Goal: Communication & Community: Answer question/provide support

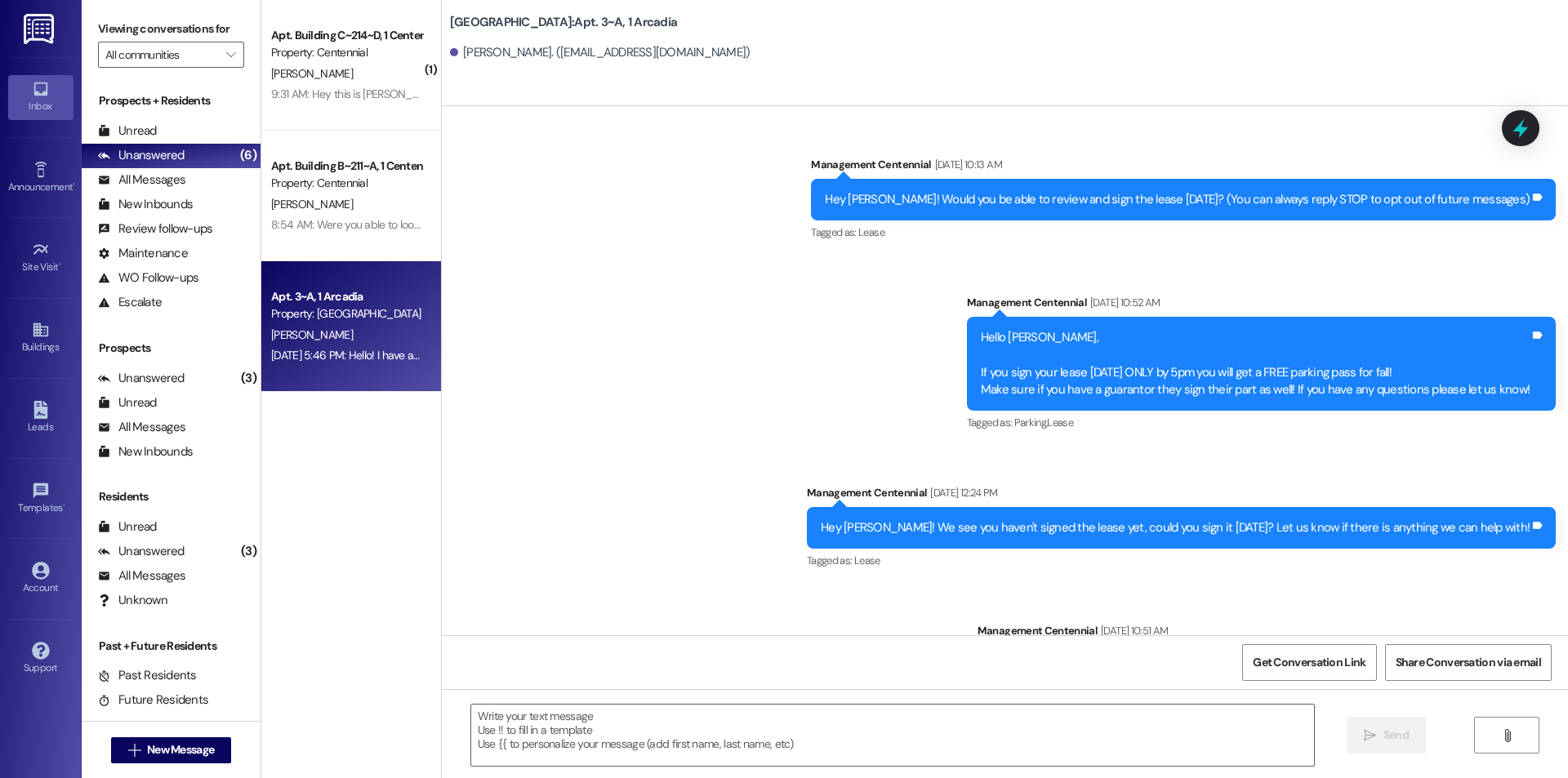
scroll to position [15574, 0]
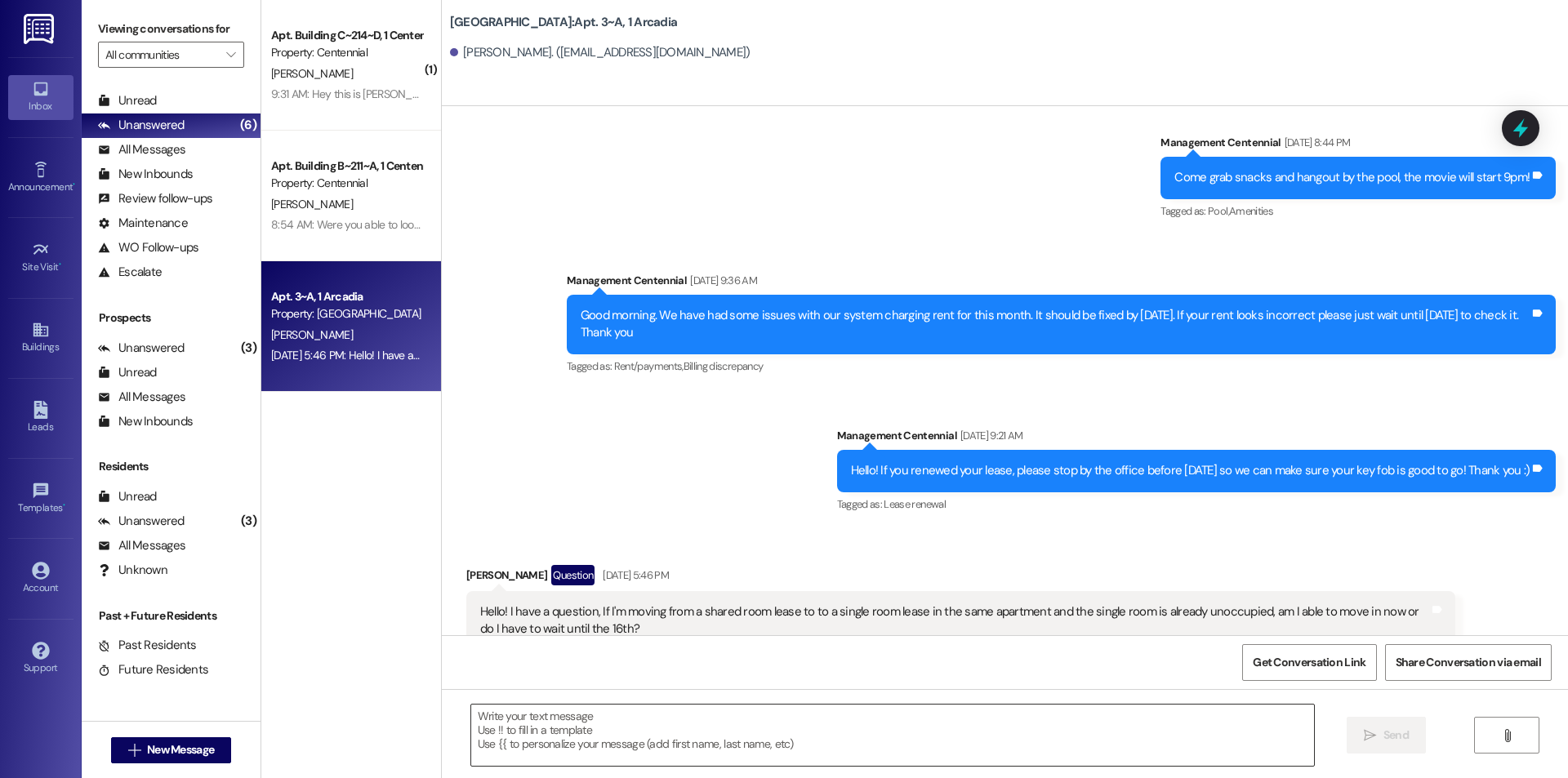
click at [917, 752] on textarea at bounding box center [892, 736] width 843 height 61
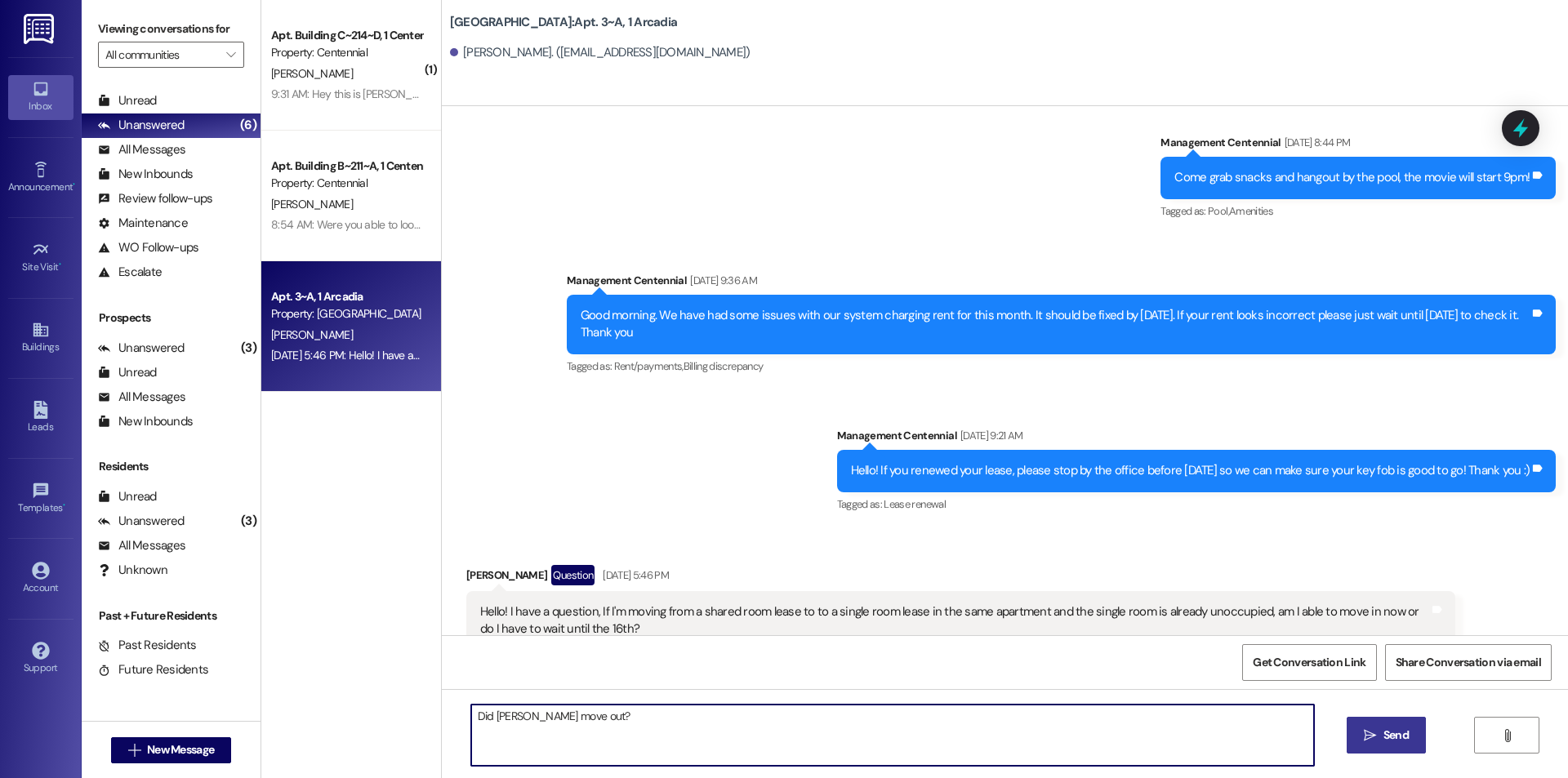
type textarea "Did [PERSON_NAME] move out?"
click at [1371, 731] on icon "" at bounding box center [1370, 736] width 13 height 13
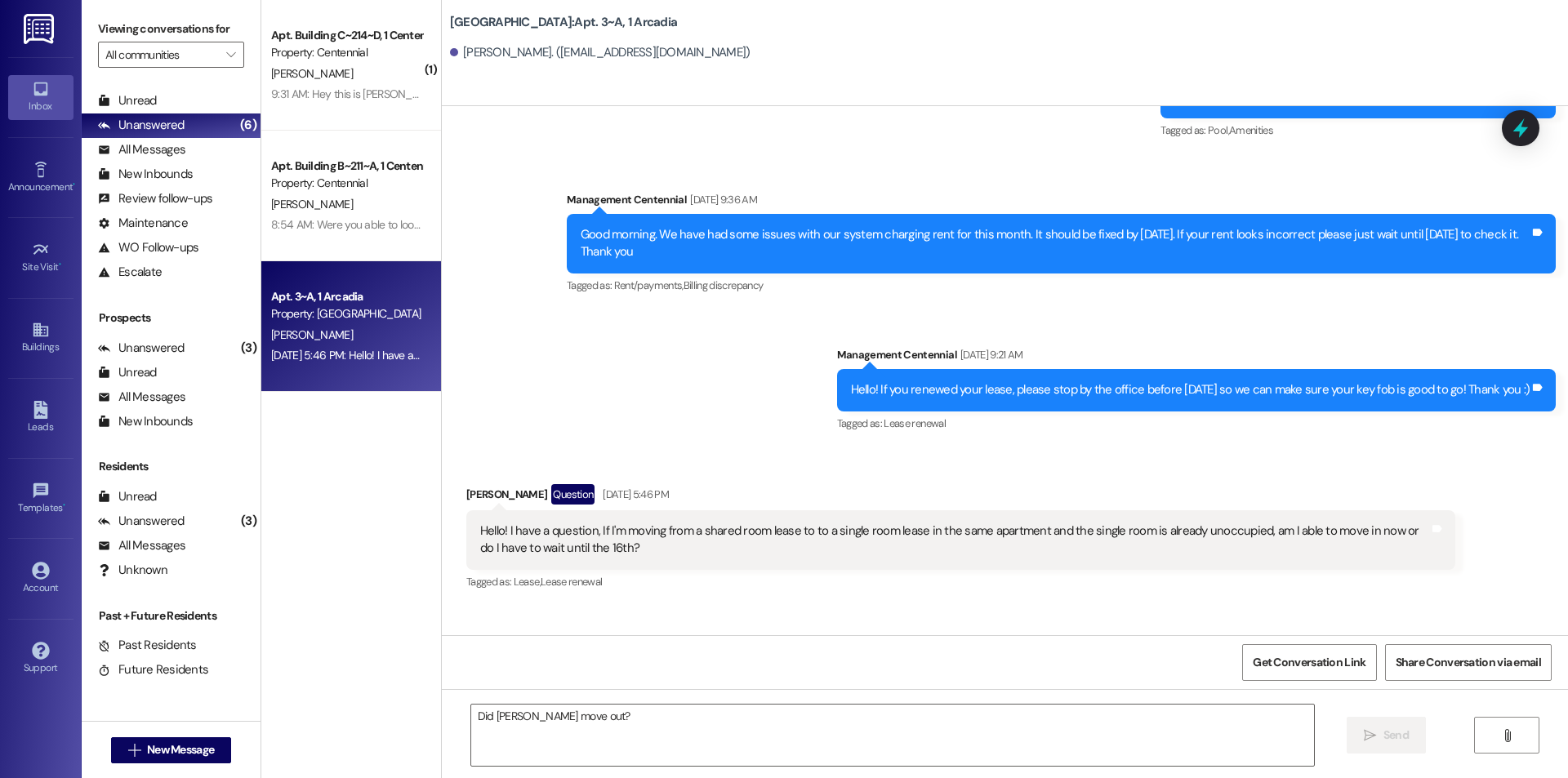
scroll to position [15687, 0]
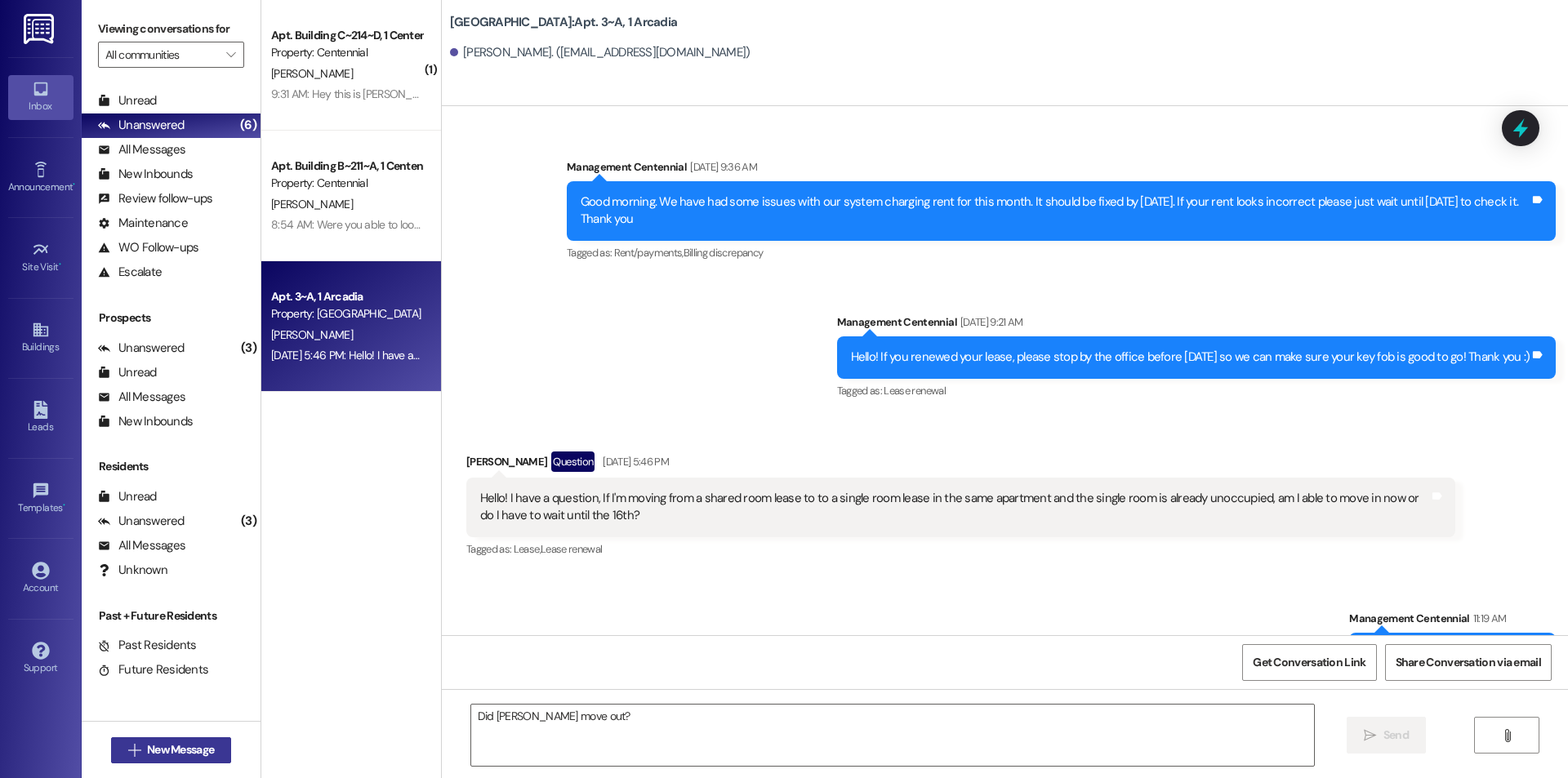
click at [167, 760] on button " New Message" at bounding box center [172, 750] width 121 height 26
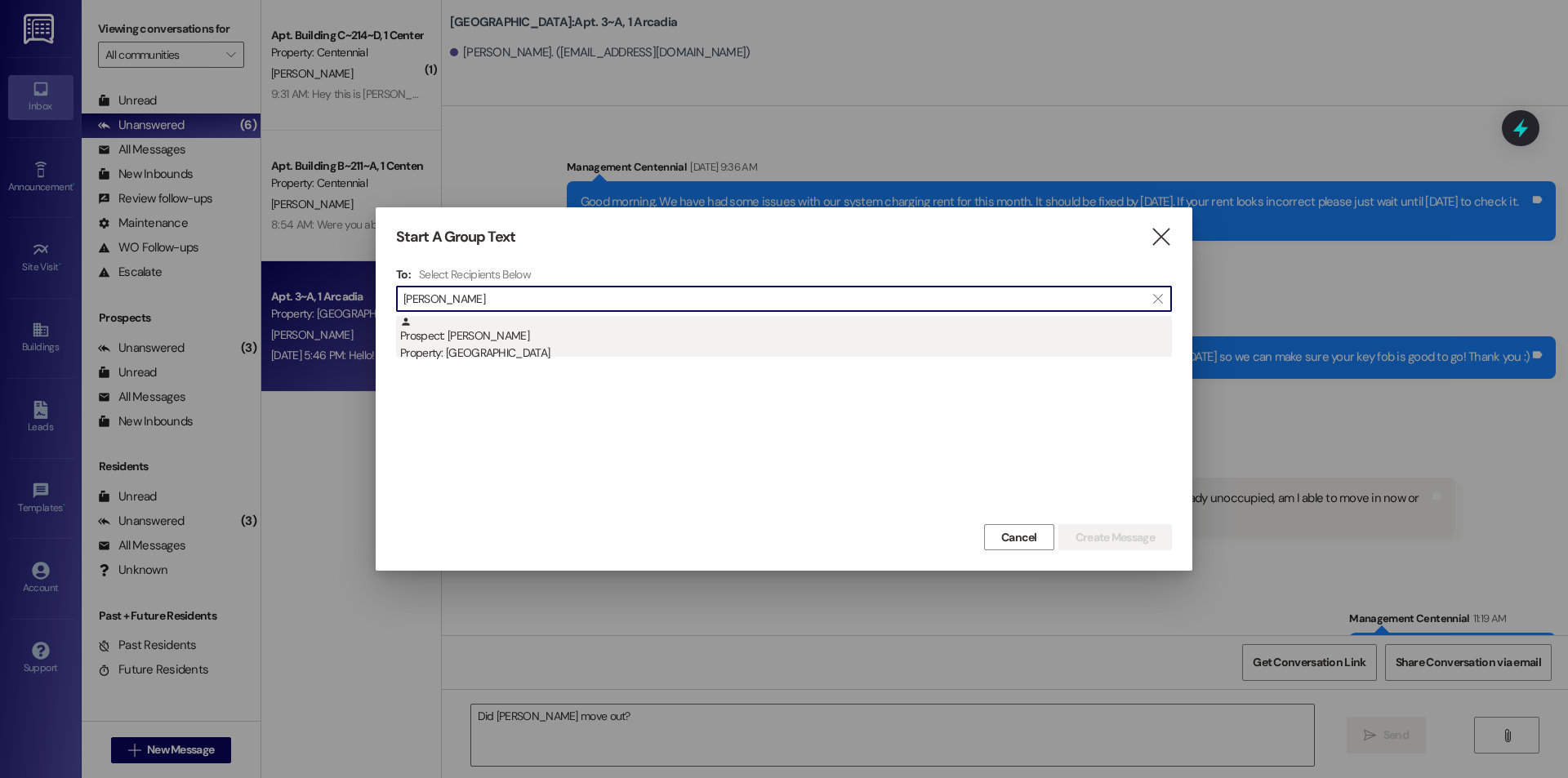
type input "[PERSON_NAME]"
click at [597, 353] on div "Property: [GEOGRAPHIC_DATA]" at bounding box center [786, 352] width 772 height 17
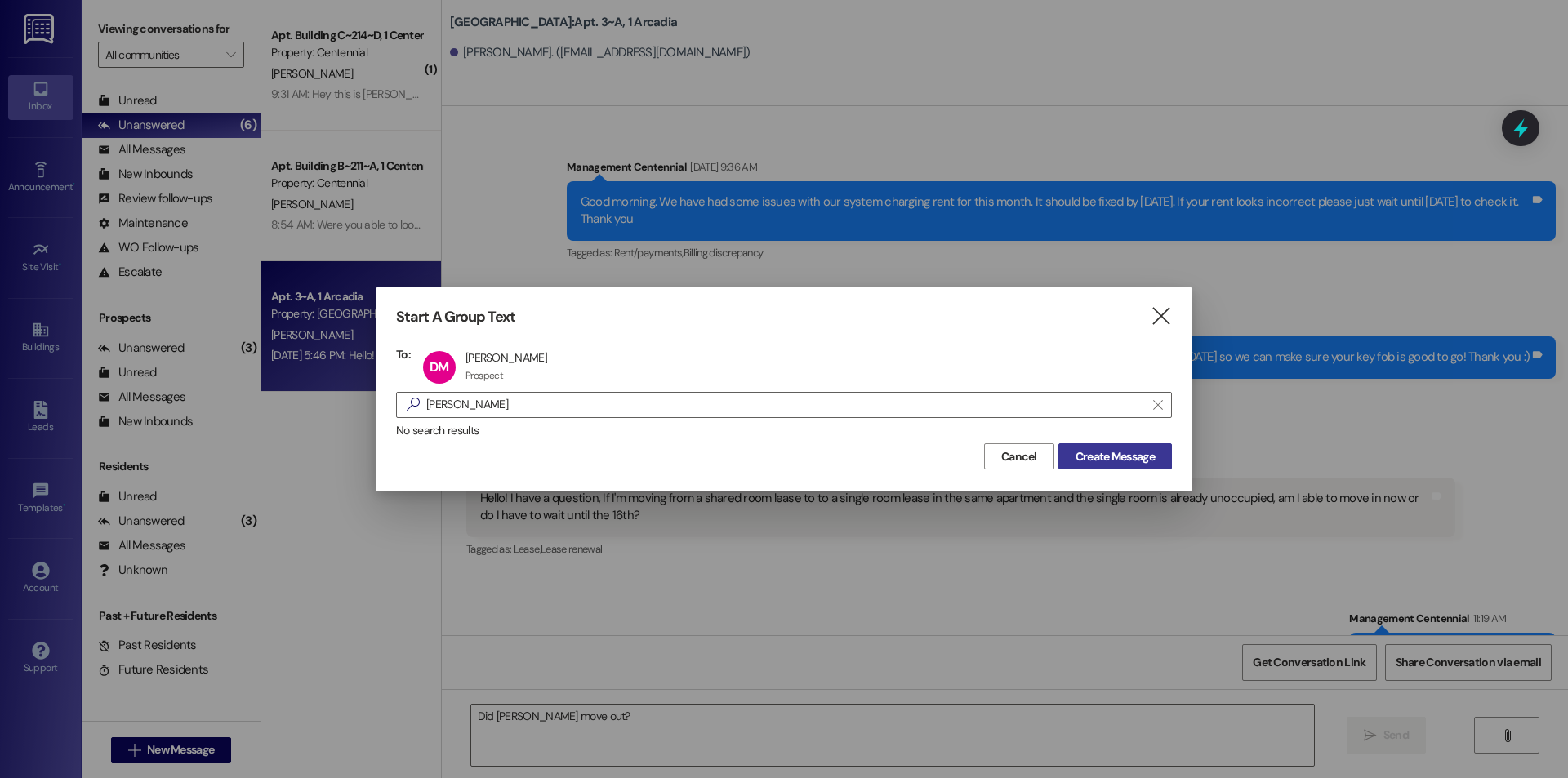
click at [1084, 455] on span "Create Message" at bounding box center [1115, 456] width 80 height 17
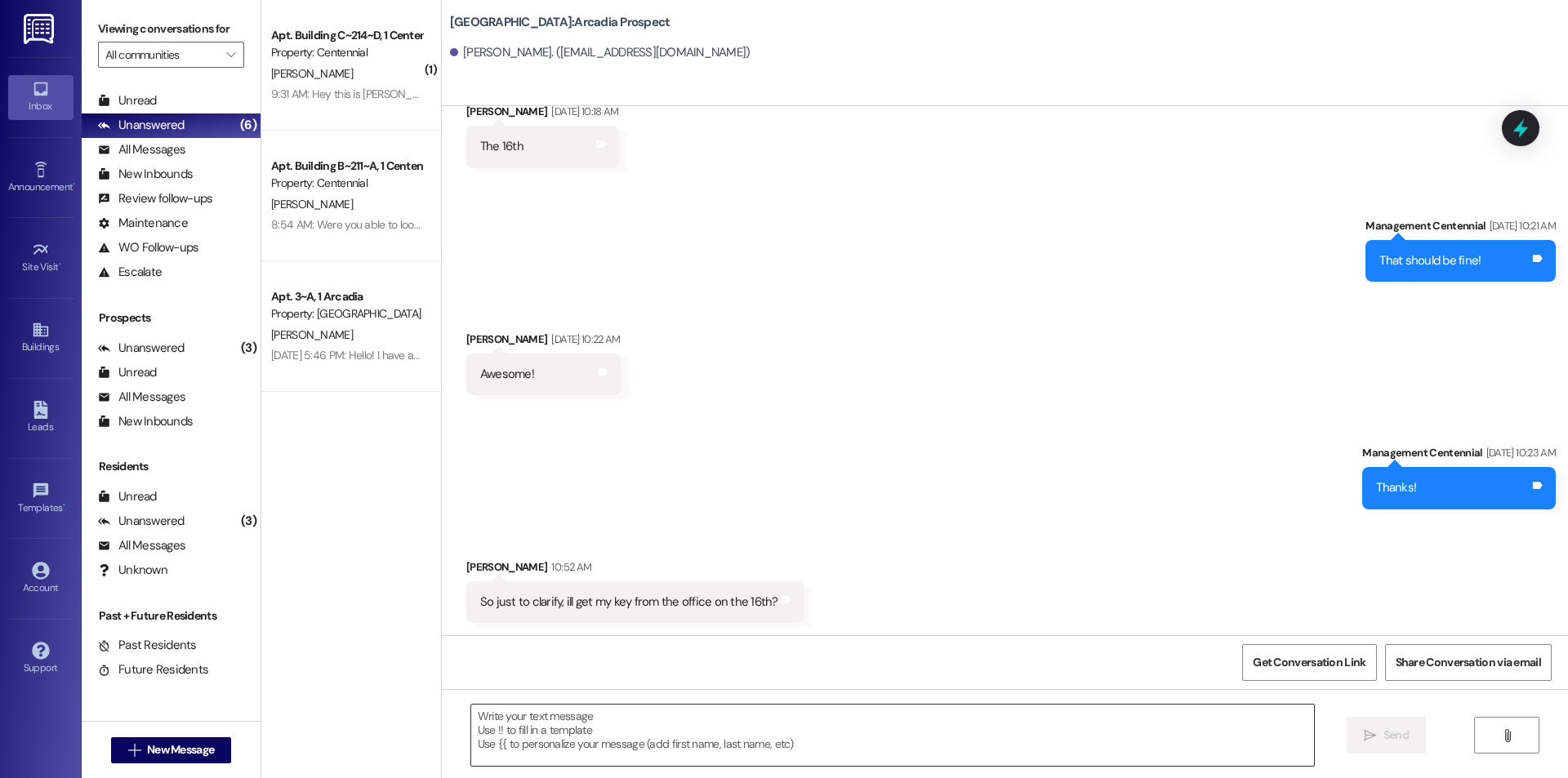
click at [1048, 747] on textarea at bounding box center [892, 736] width 843 height 61
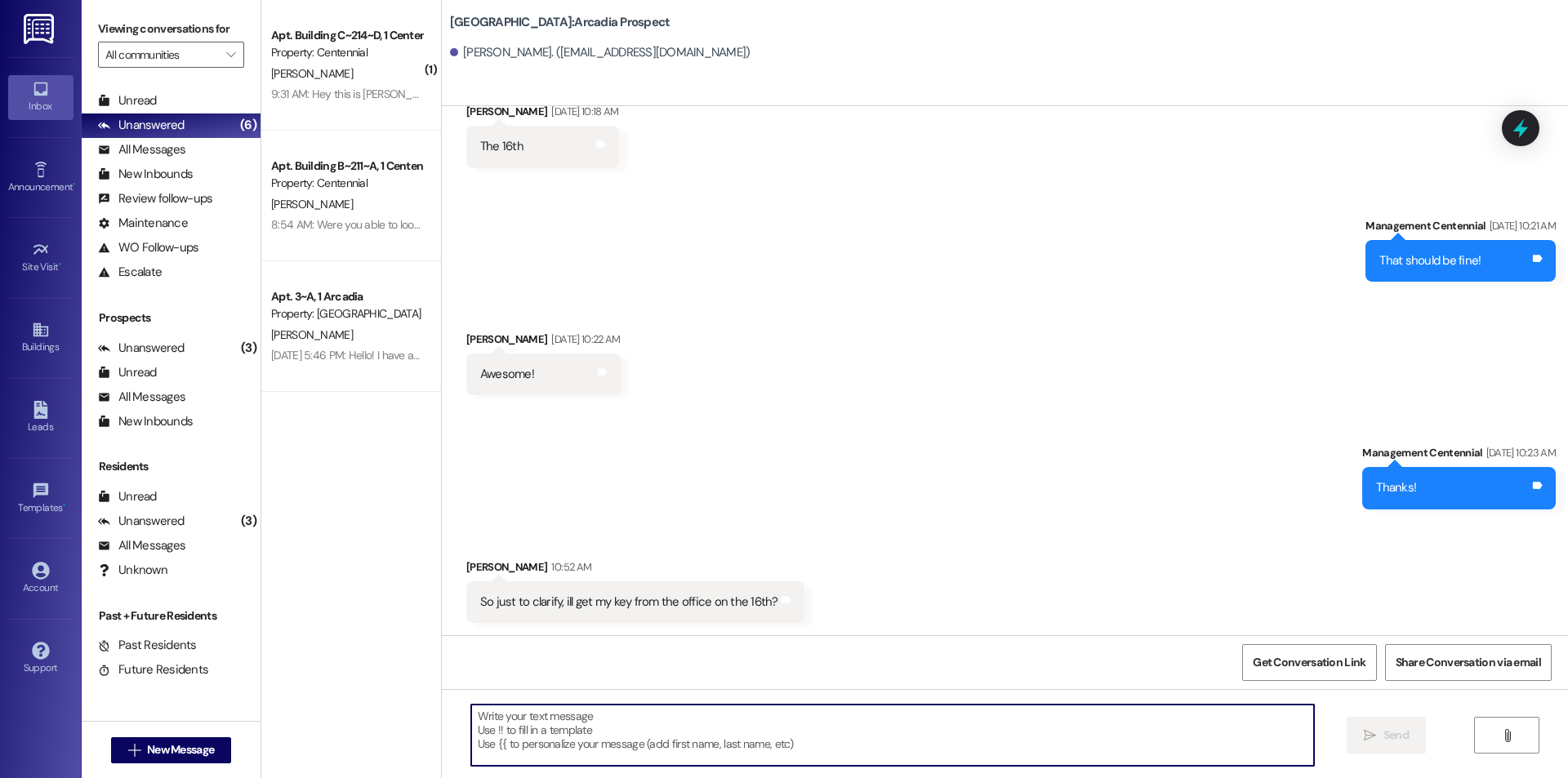
scroll to position [419, 0]
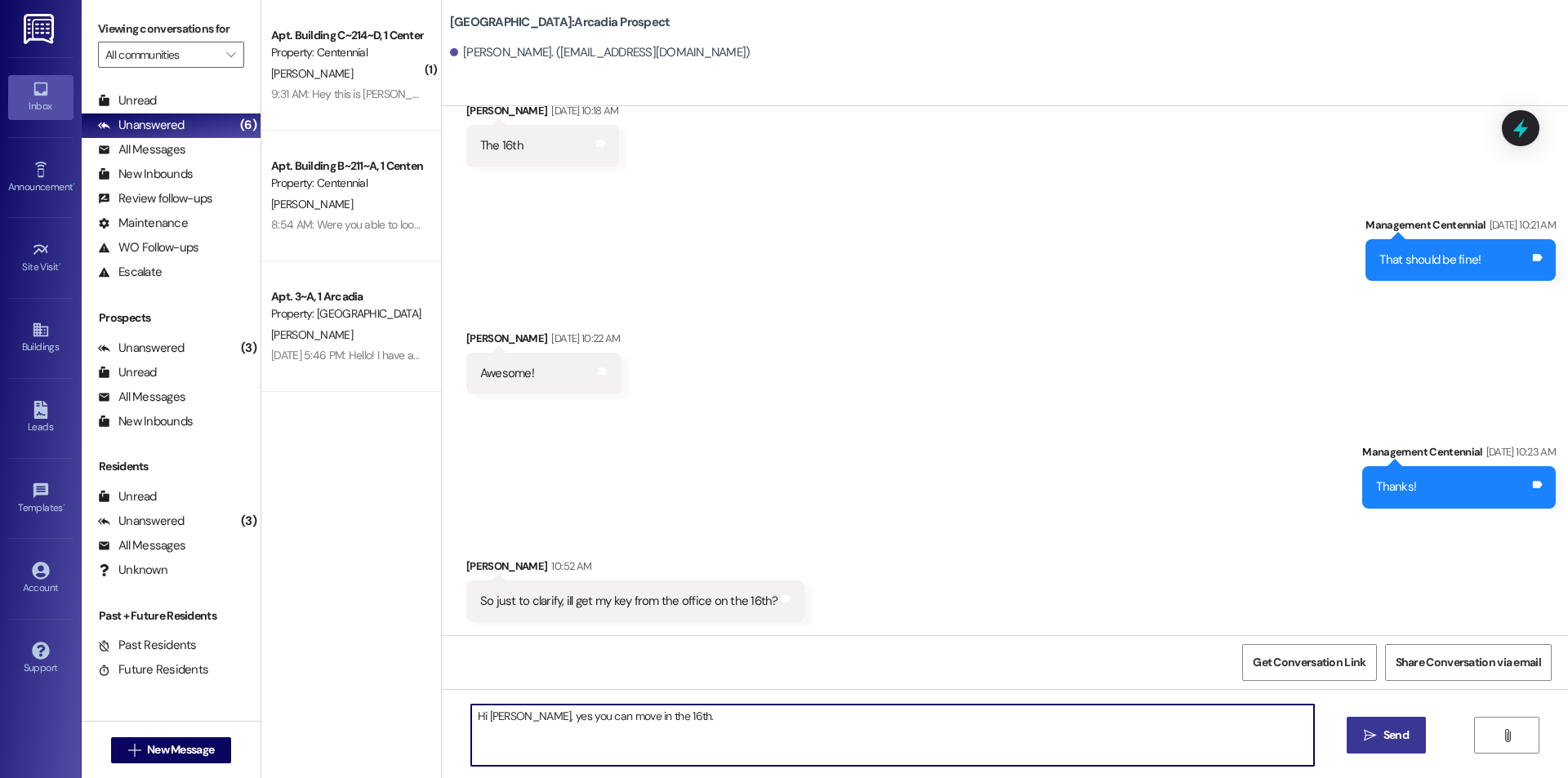
type textarea "Hi [PERSON_NAME], yes you can move in the 16th."
click at [1387, 726] on span "Send" at bounding box center [1396, 735] width 25 height 17
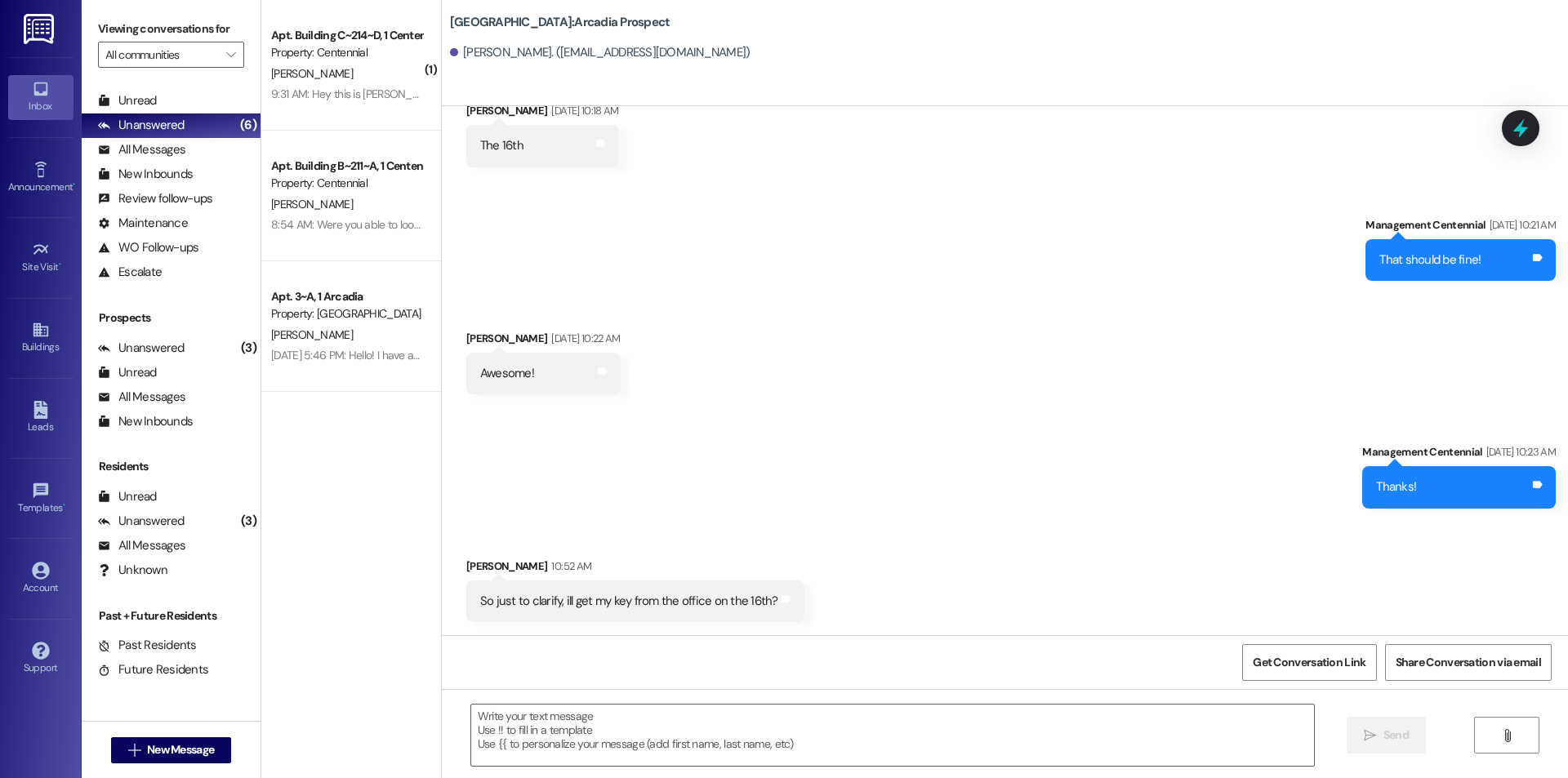
scroll to position [418, 0]
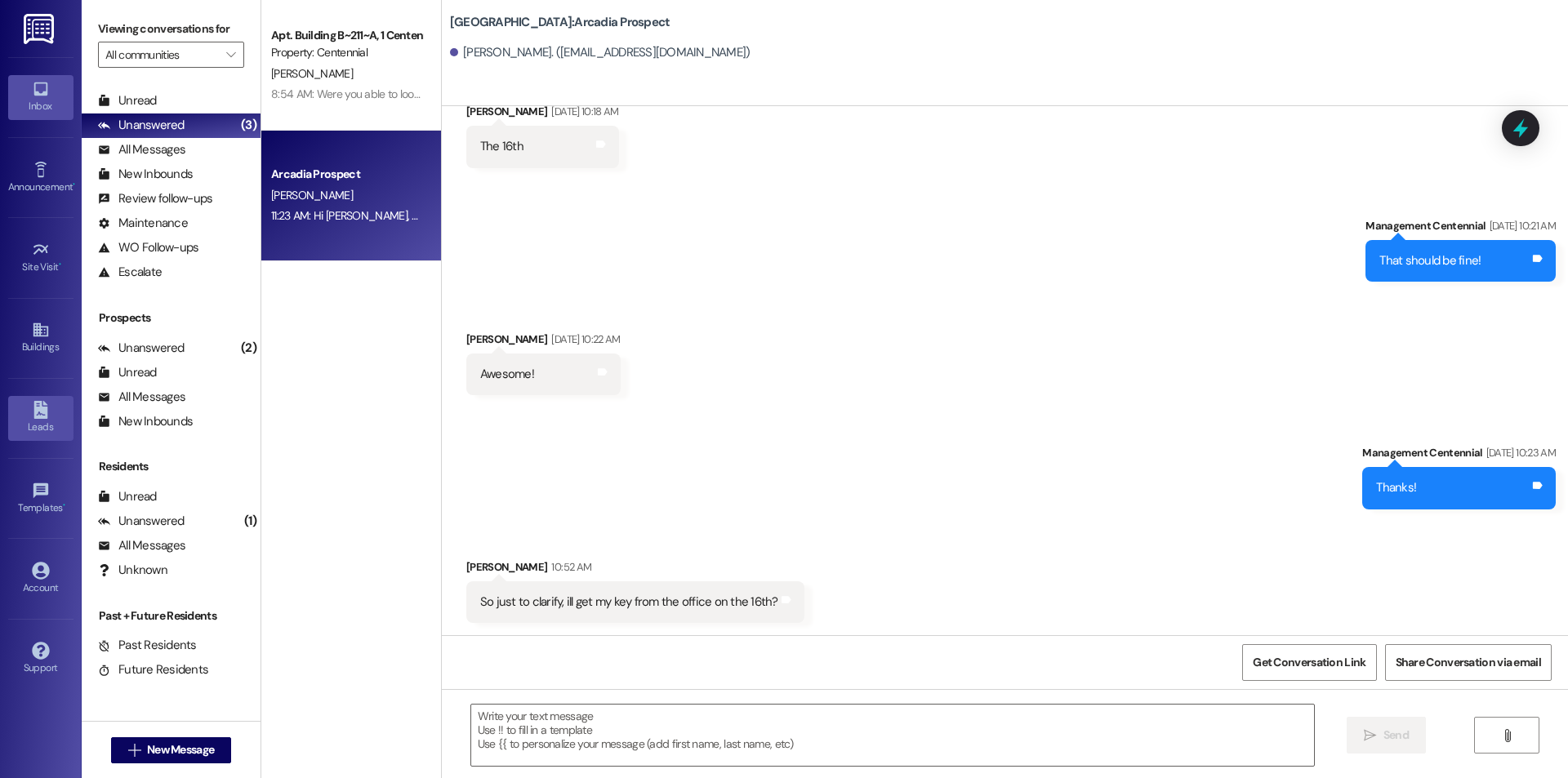
click at [39, 403] on icon at bounding box center [40, 410] width 14 height 18
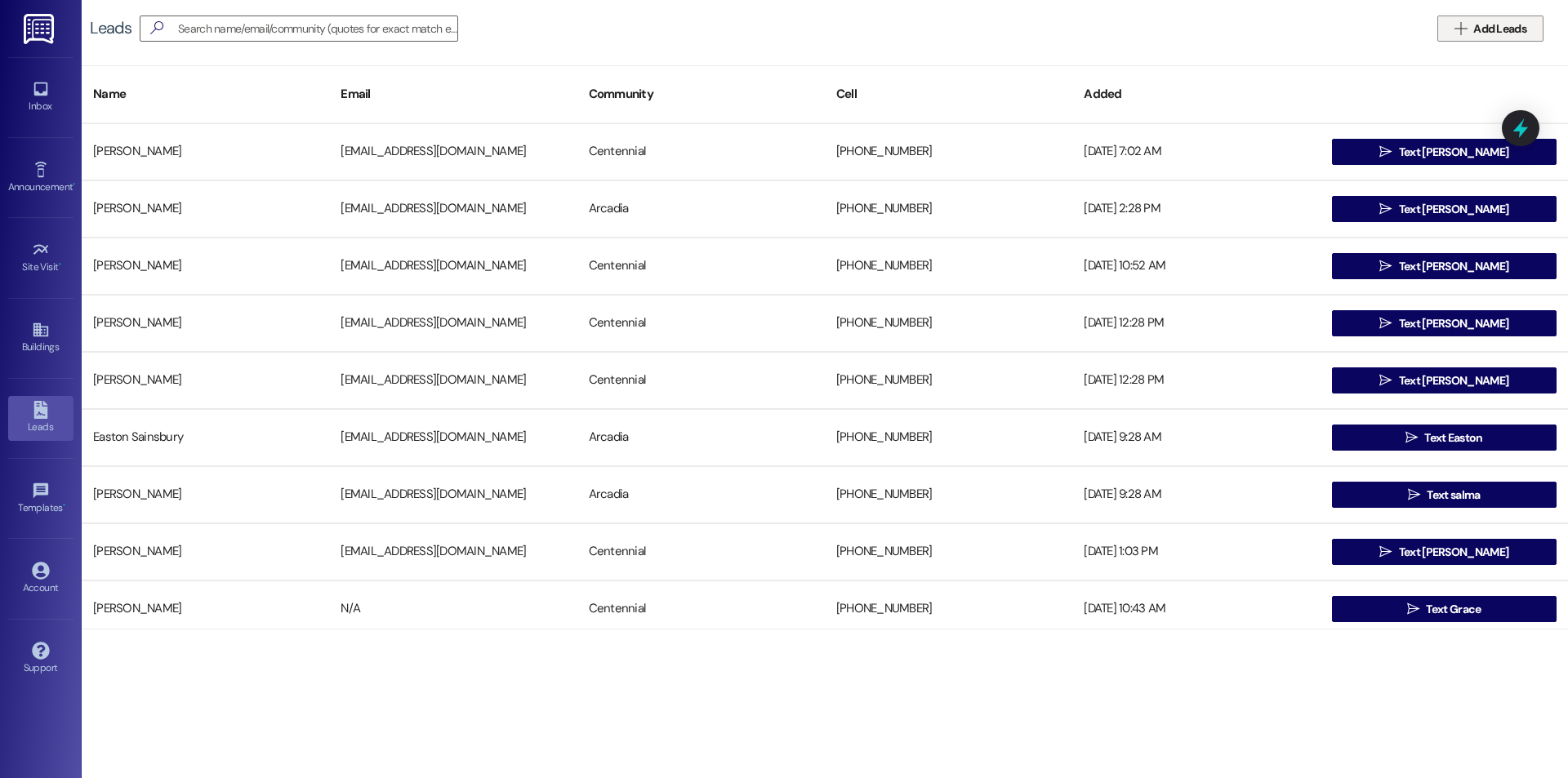
click at [1488, 22] on span "Add Leads" at bounding box center [1499, 29] width 53 height 17
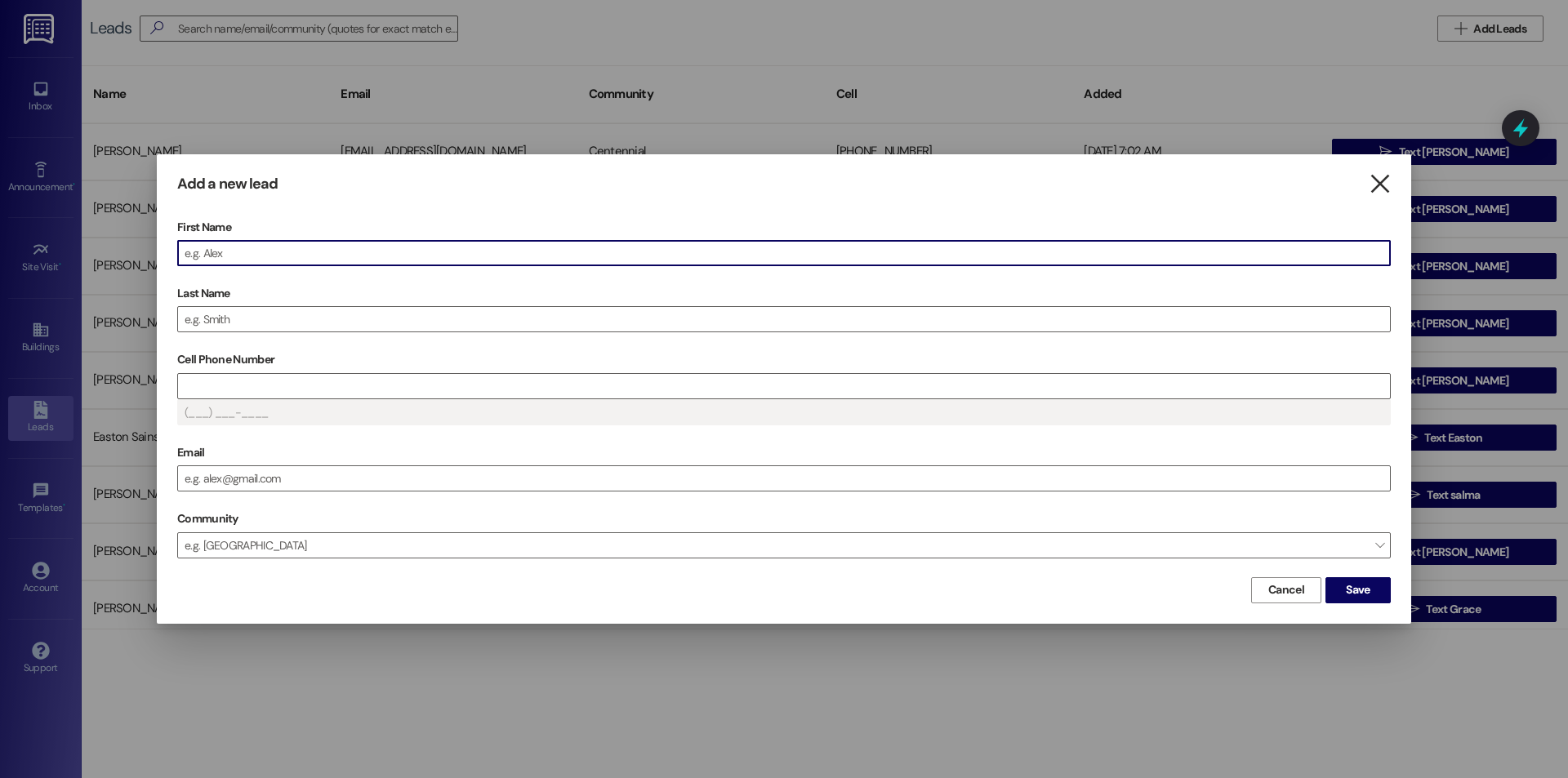
click at [1385, 188] on icon "" at bounding box center [1380, 183] width 22 height 17
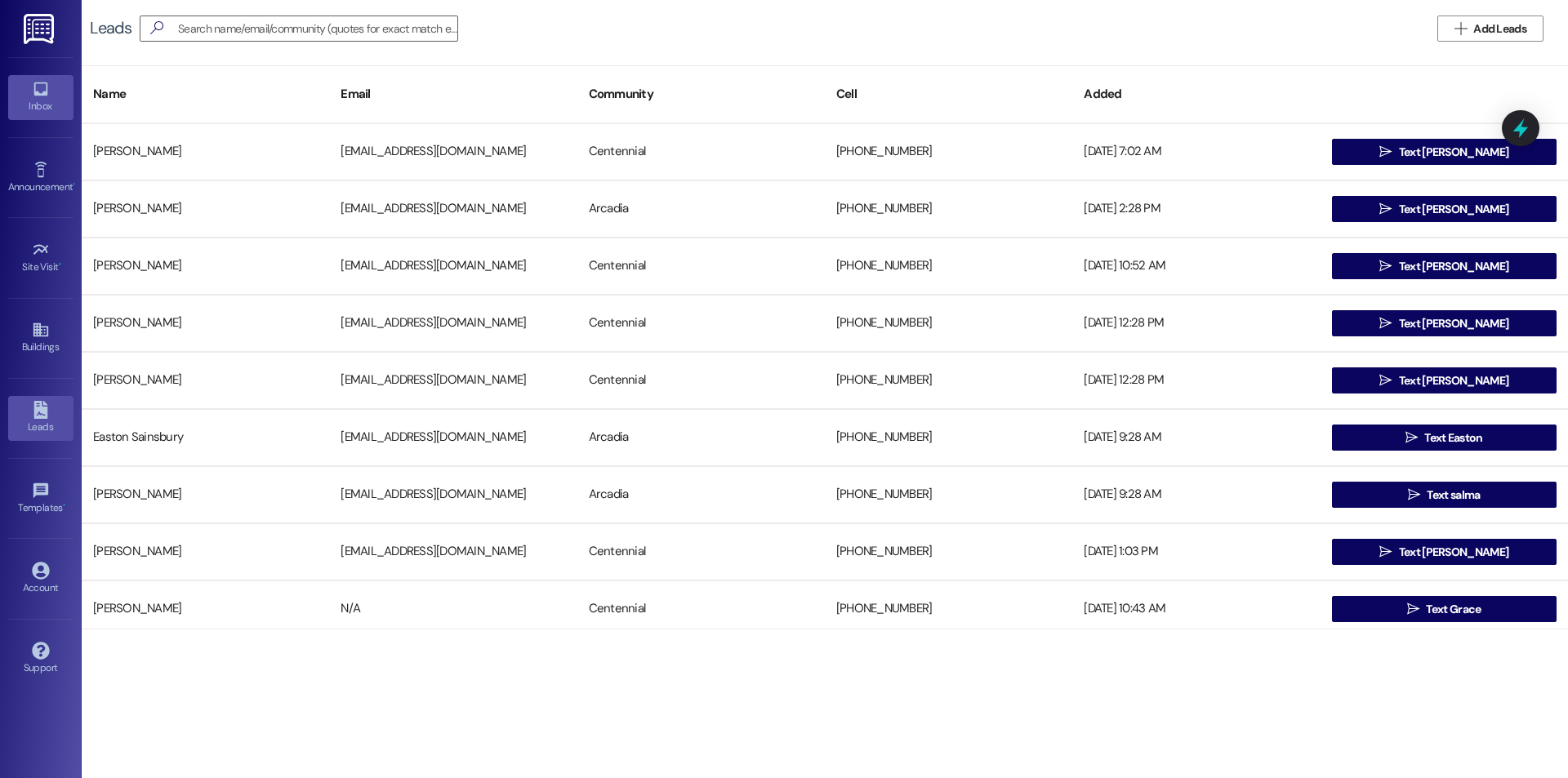
click at [43, 85] on icon at bounding box center [41, 89] width 18 height 18
